Goal: Navigation & Orientation: Find specific page/section

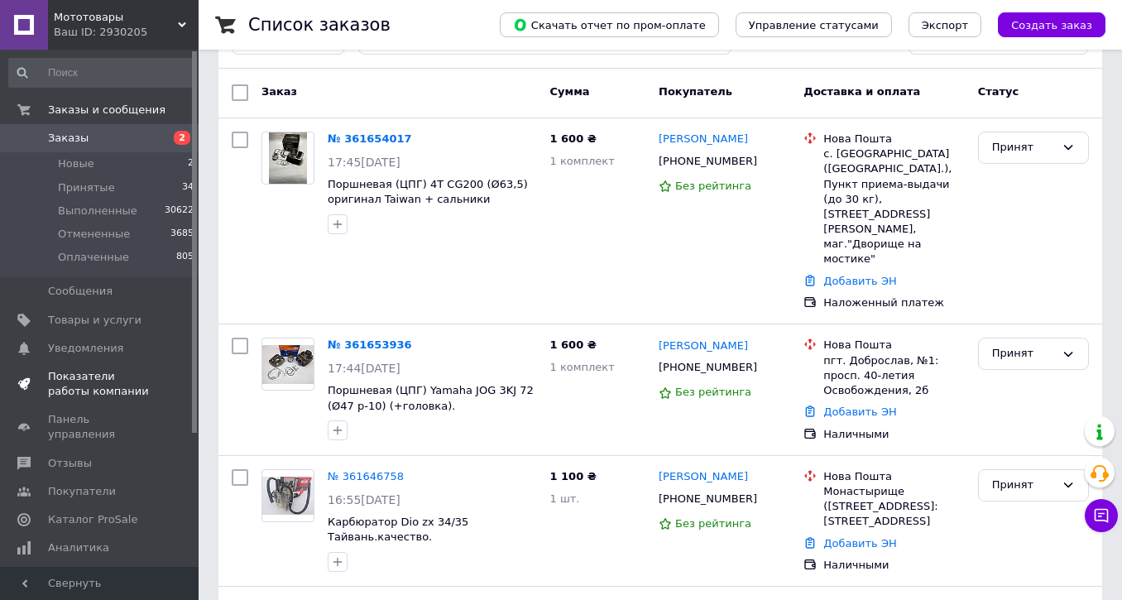
scroll to position [193, 0]
click at [101, 354] on span "Уведомления" at bounding box center [85, 348] width 75 height 15
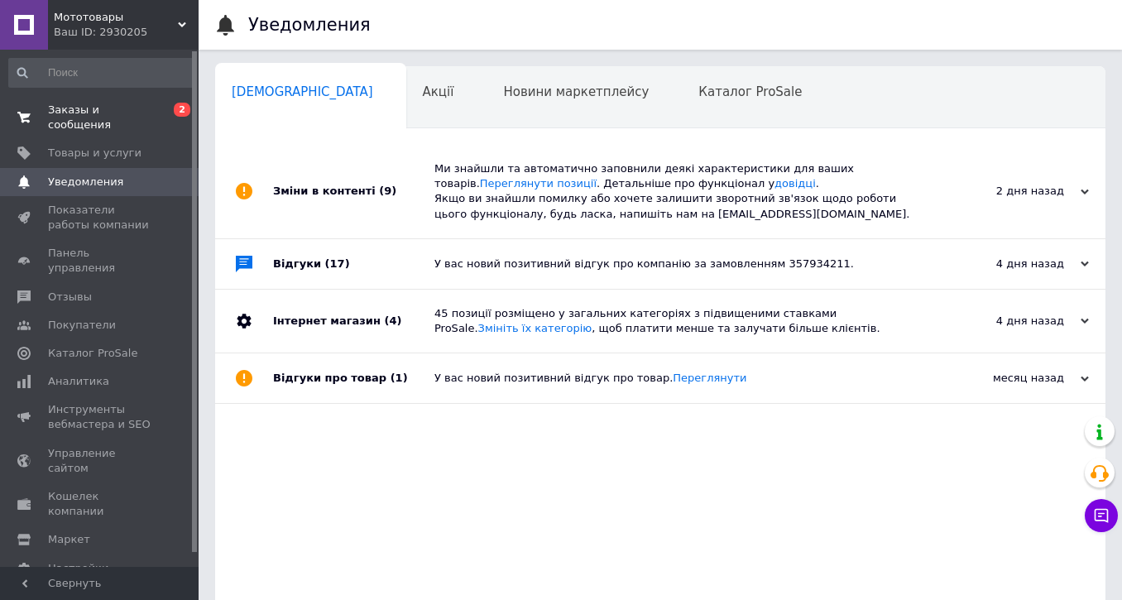
click at [70, 120] on span "Заказы и сообщения" at bounding box center [100, 118] width 105 height 30
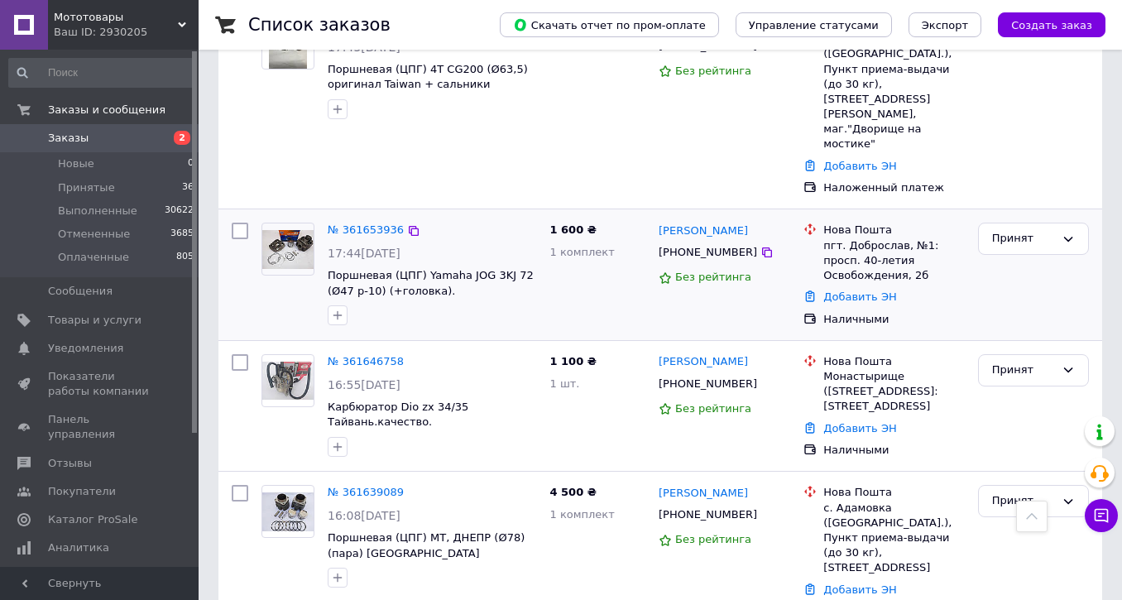
scroll to position [216, 0]
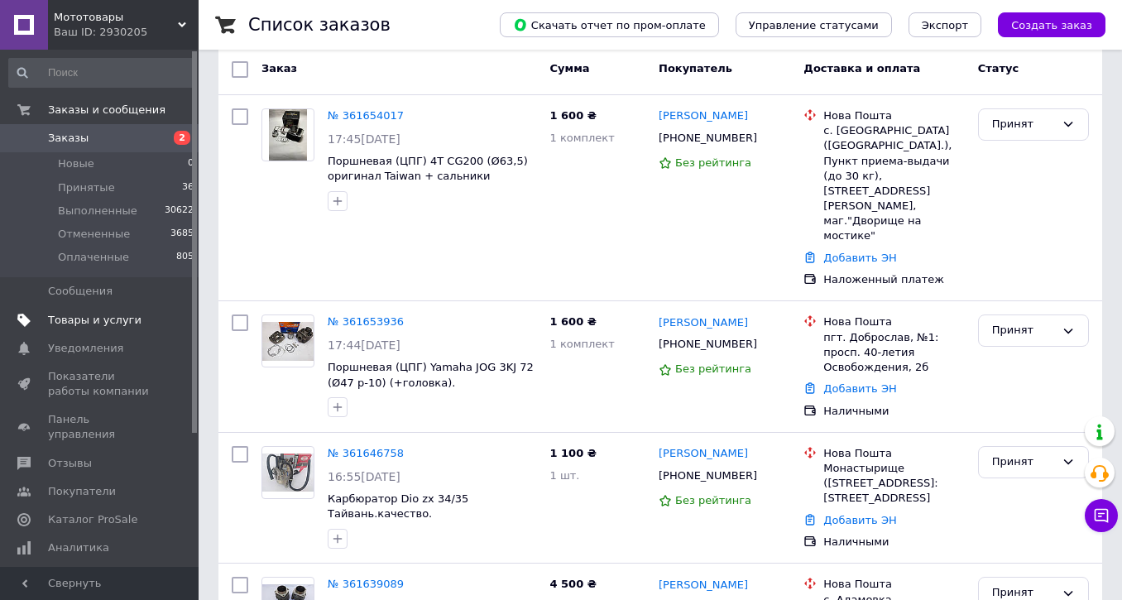
click at [93, 322] on span "Товары и услуги" at bounding box center [94, 320] width 93 height 15
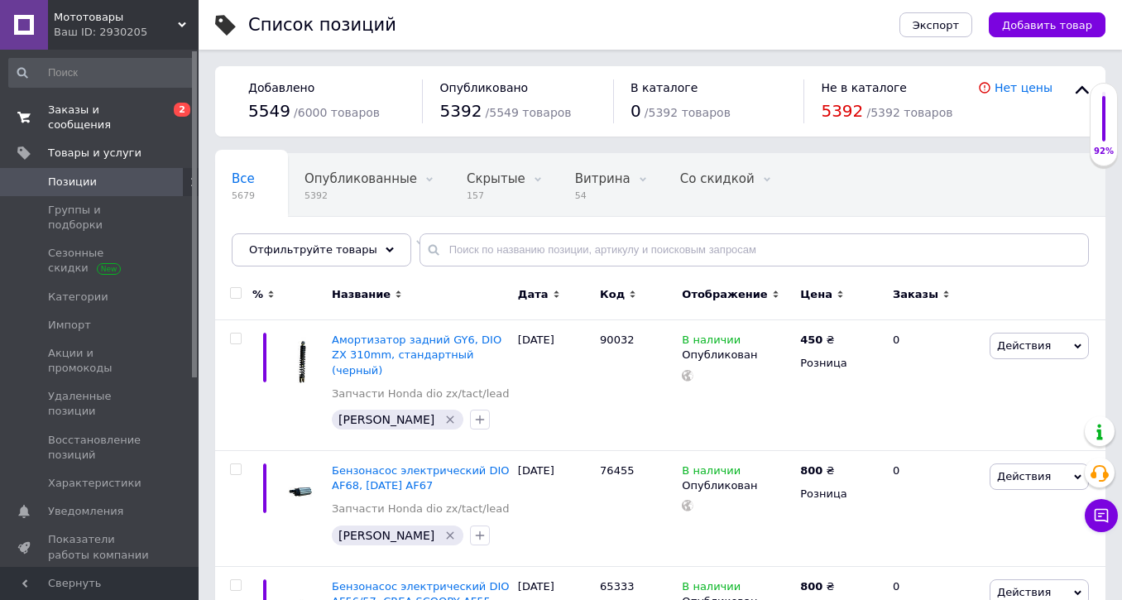
click at [81, 118] on span "Заказы и сообщения" at bounding box center [100, 118] width 105 height 30
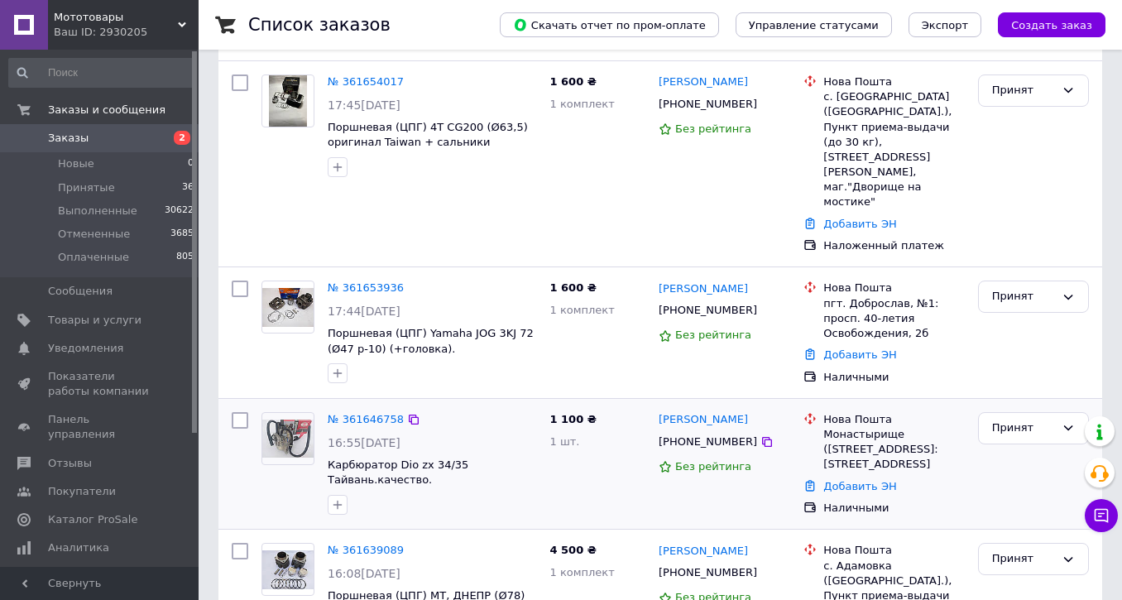
scroll to position [250, 0]
click at [81, 427] on span "Панель управления" at bounding box center [100, 427] width 105 height 30
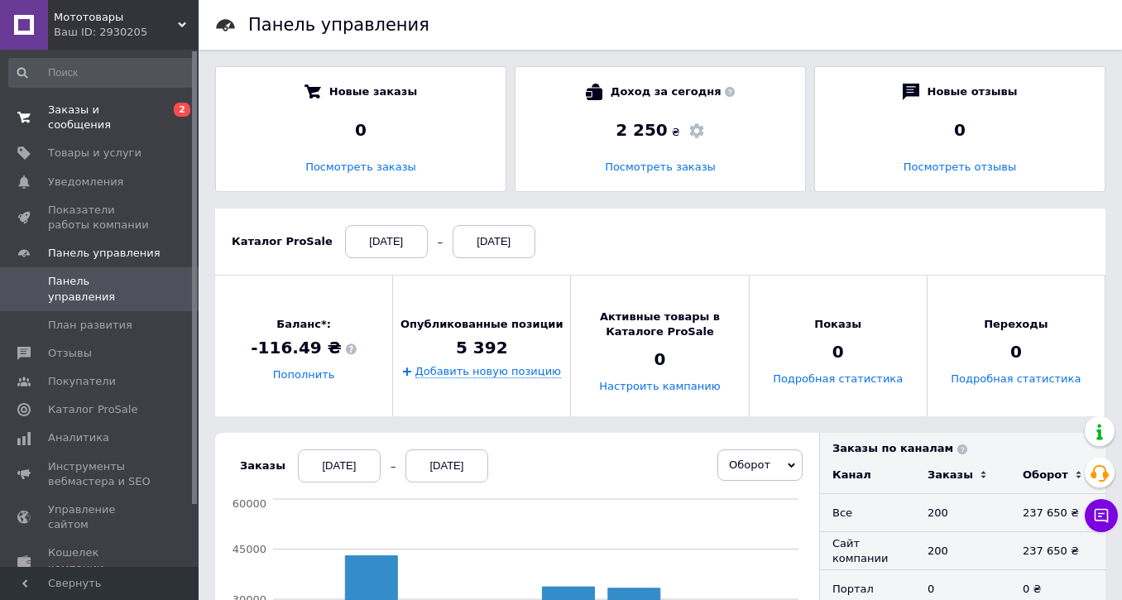
click at [62, 112] on span "Заказы и сообщения" at bounding box center [100, 118] width 105 height 30
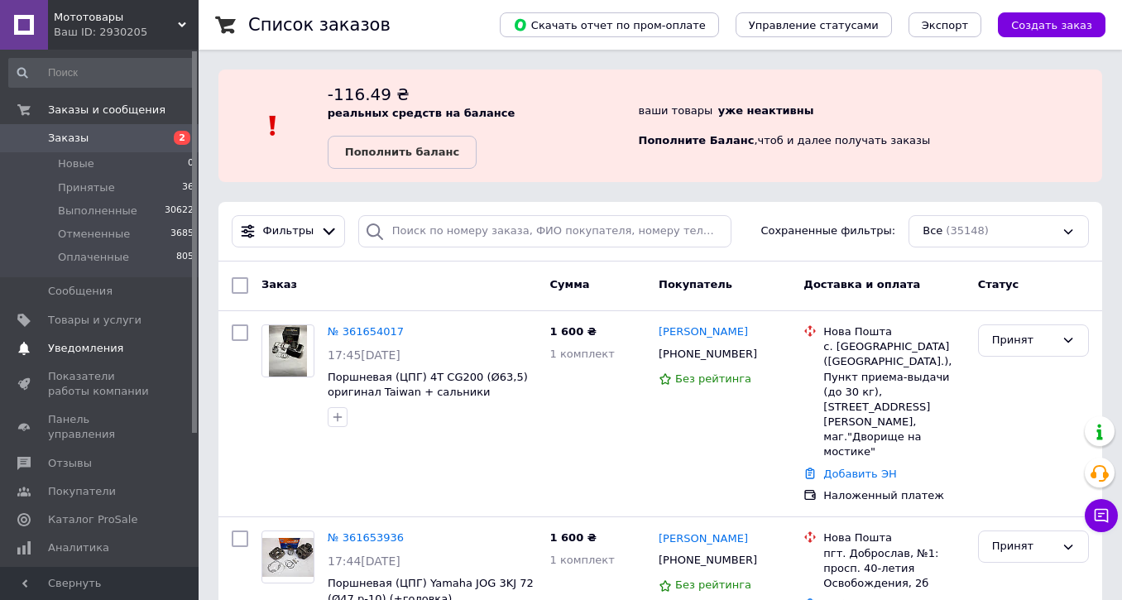
click at [72, 357] on link "Уведомления 0 0" at bounding box center [101, 348] width 203 height 28
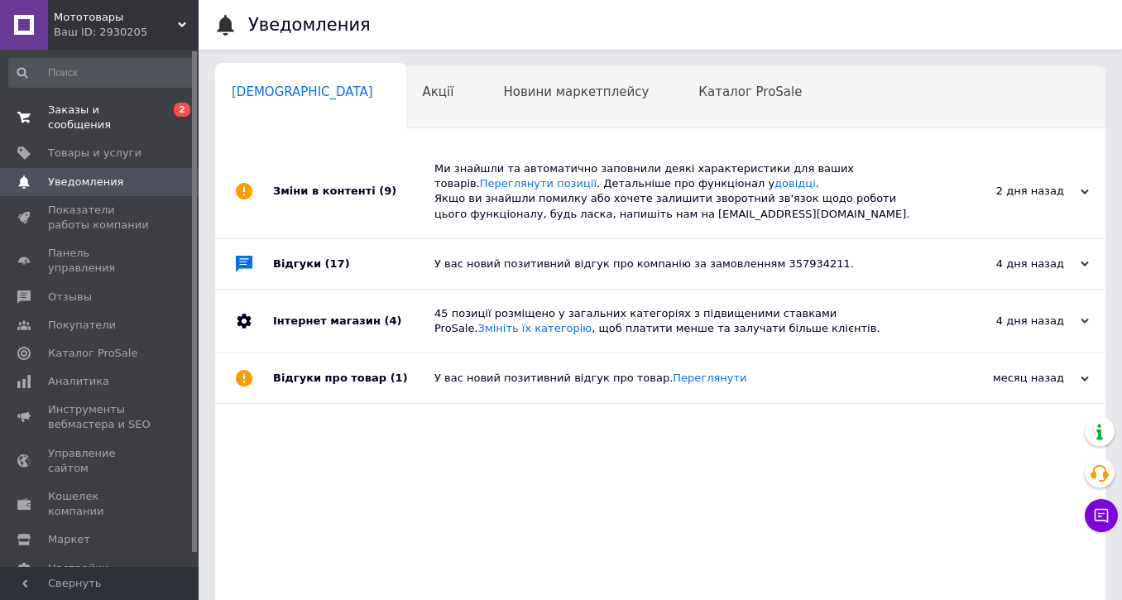
click at [79, 111] on span "Заказы и сообщения" at bounding box center [100, 118] width 105 height 30
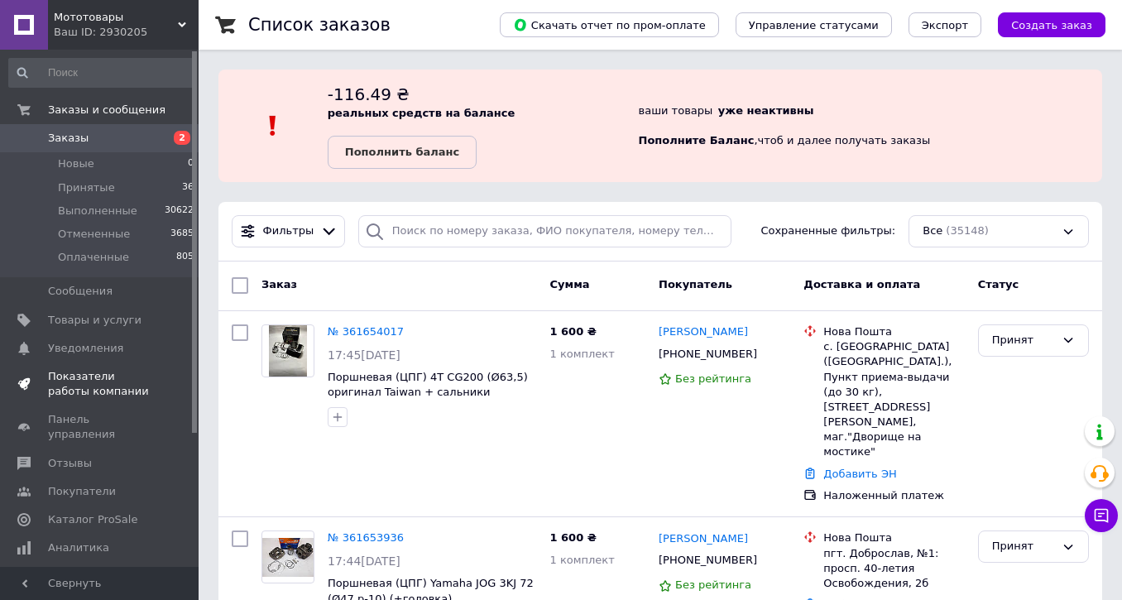
click at [88, 376] on span "Показатели работы компании" at bounding box center [100, 384] width 105 height 30
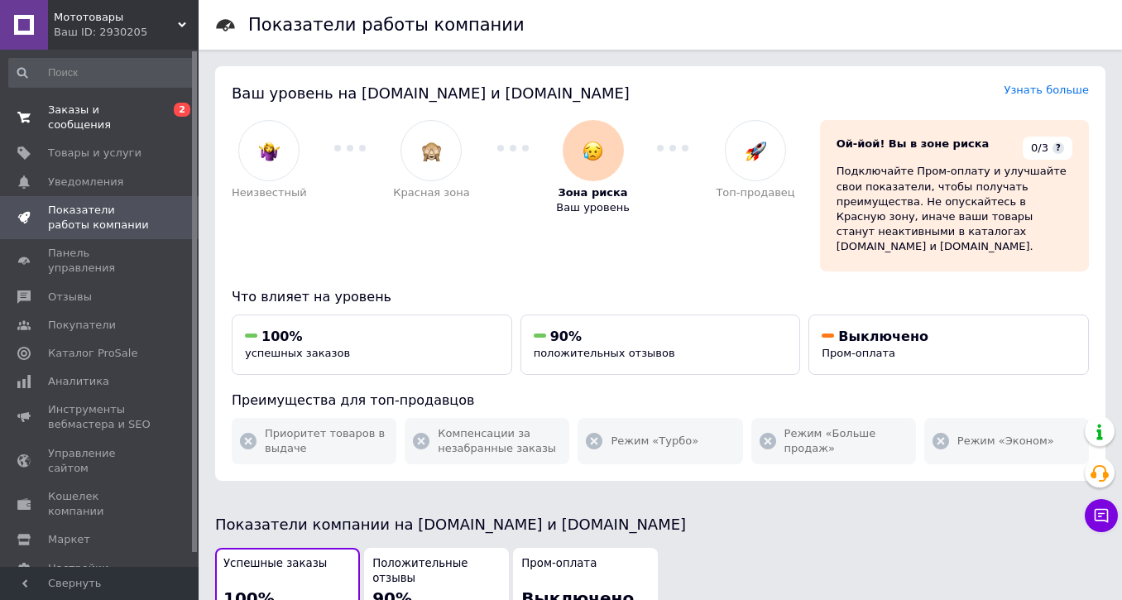
click at [84, 121] on span "Заказы и сообщения" at bounding box center [100, 118] width 105 height 30
